Goal: Find specific page/section: Find specific page/section

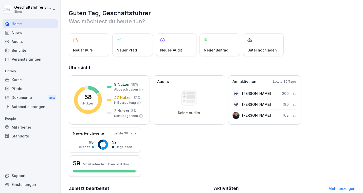
scroll to position [117, 0]
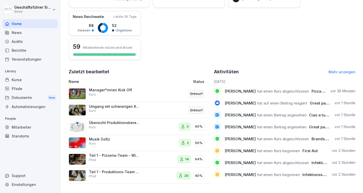
click at [342, 69] on div "Aktivitäten Mehr anzeigen" at bounding box center [285, 71] width 142 height 7
click at [342, 71] on link "Mehr anzeigen" at bounding box center [341, 72] width 27 height 4
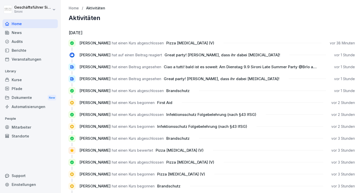
click at [13, 79] on div "Kurse" at bounding box center [30, 79] width 55 height 9
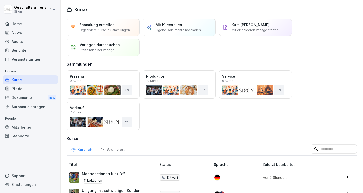
click at [342, 148] on input at bounding box center [334, 149] width 46 height 10
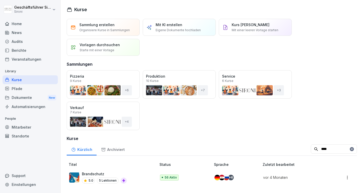
type input "****"
click at [81, 179] on div "Brandschutz 5.0 5 Lektionen" at bounding box center [110, 177] width 82 height 12
